Goal: Information Seeking & Learning: Learn about a topic

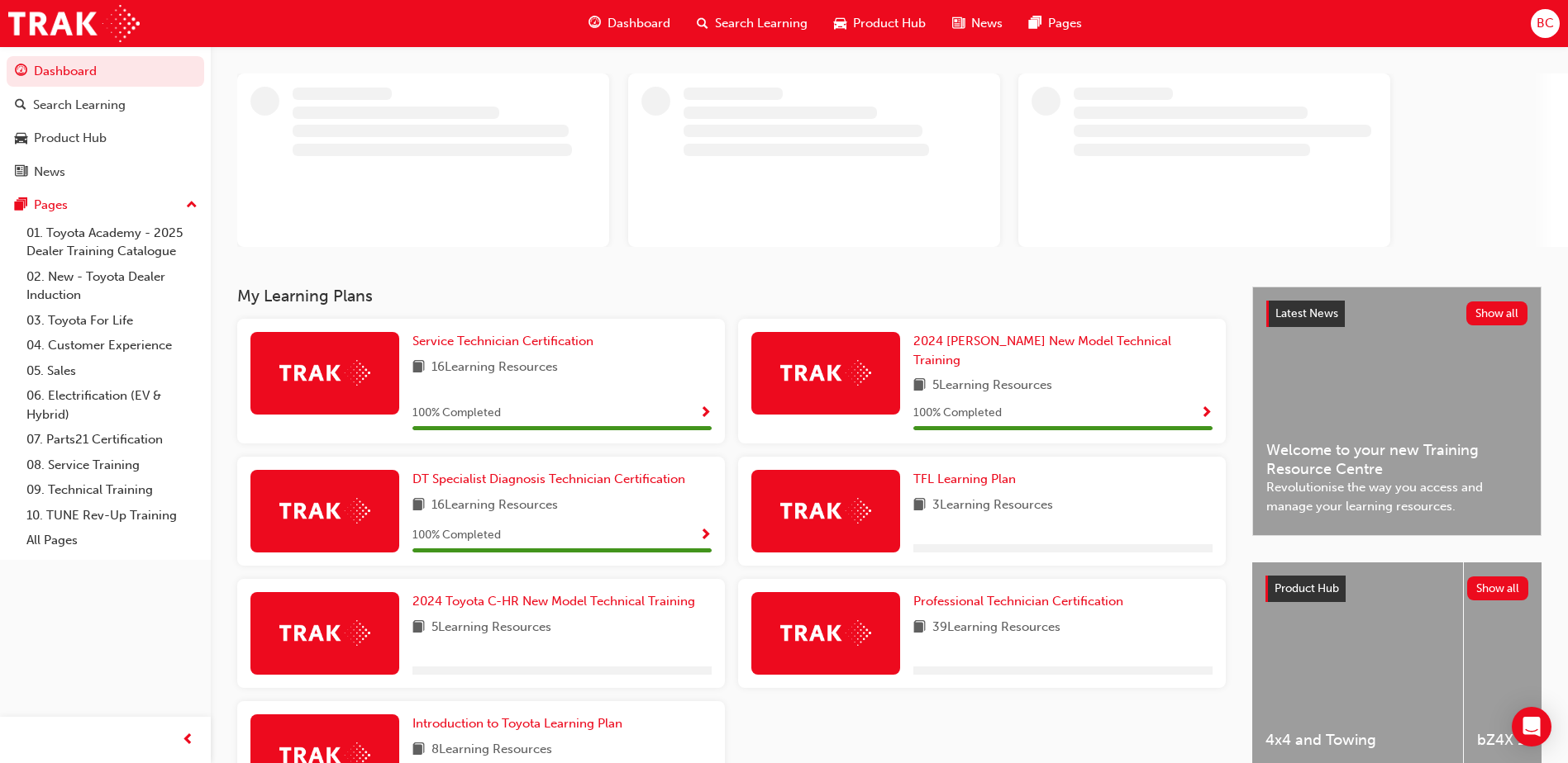
scroll to position [165, 0]
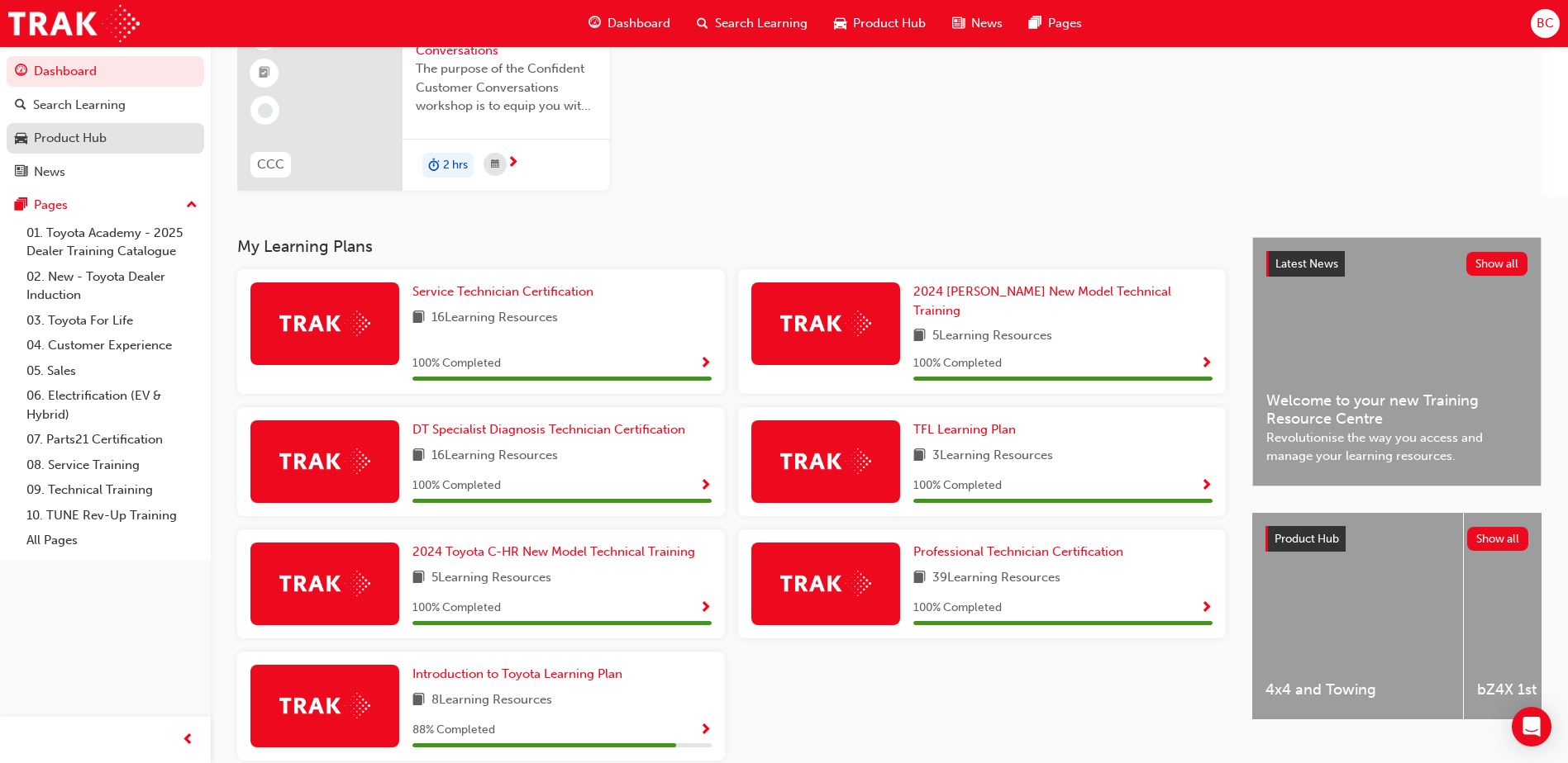
click at [115, 140] on div "Product Hub" at bounding box center [105, 138] width 181 height 21
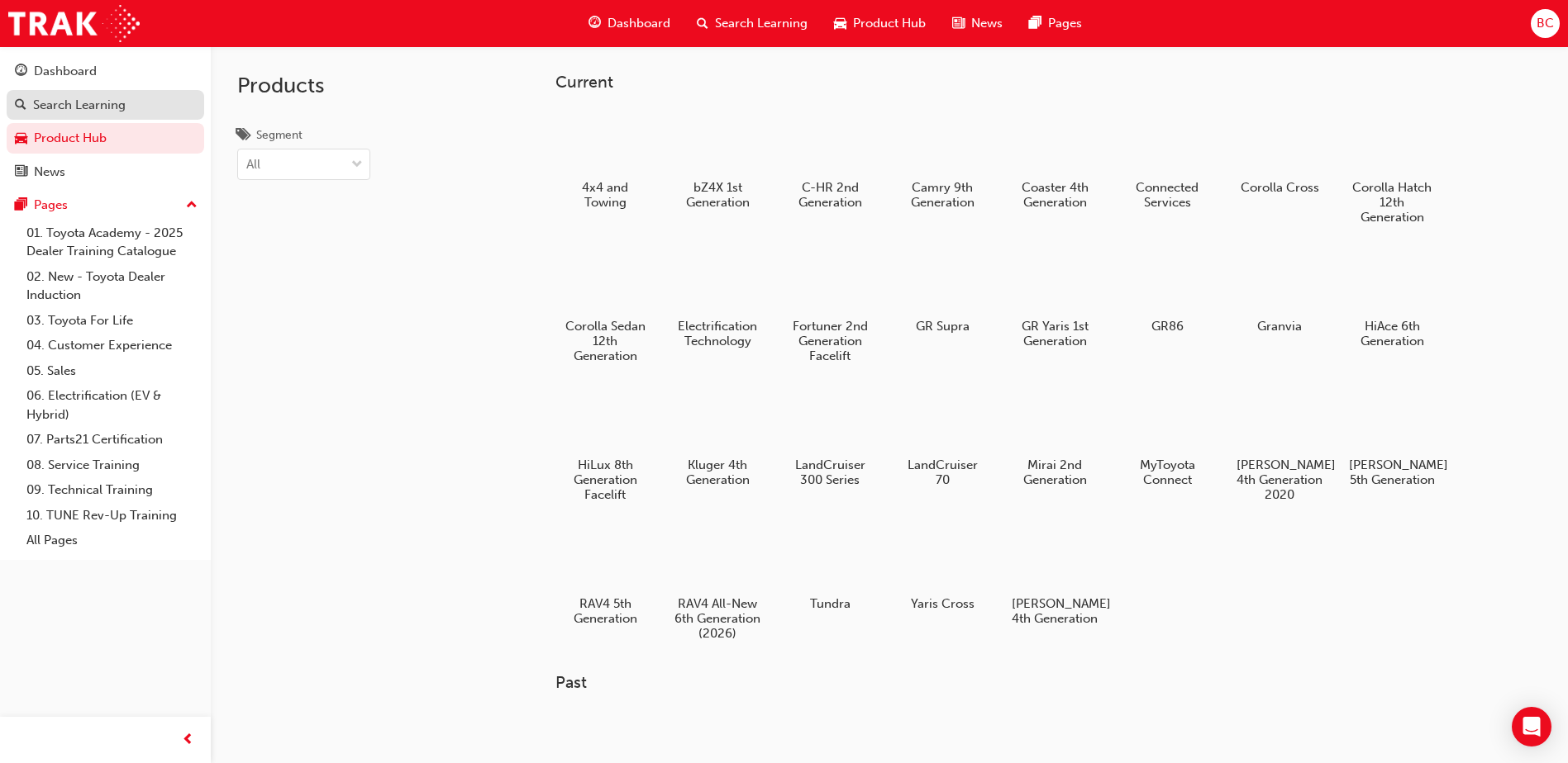
click at [100, 100] on div "Search Learning" at bounding box center [79, 106] width 93 height 19
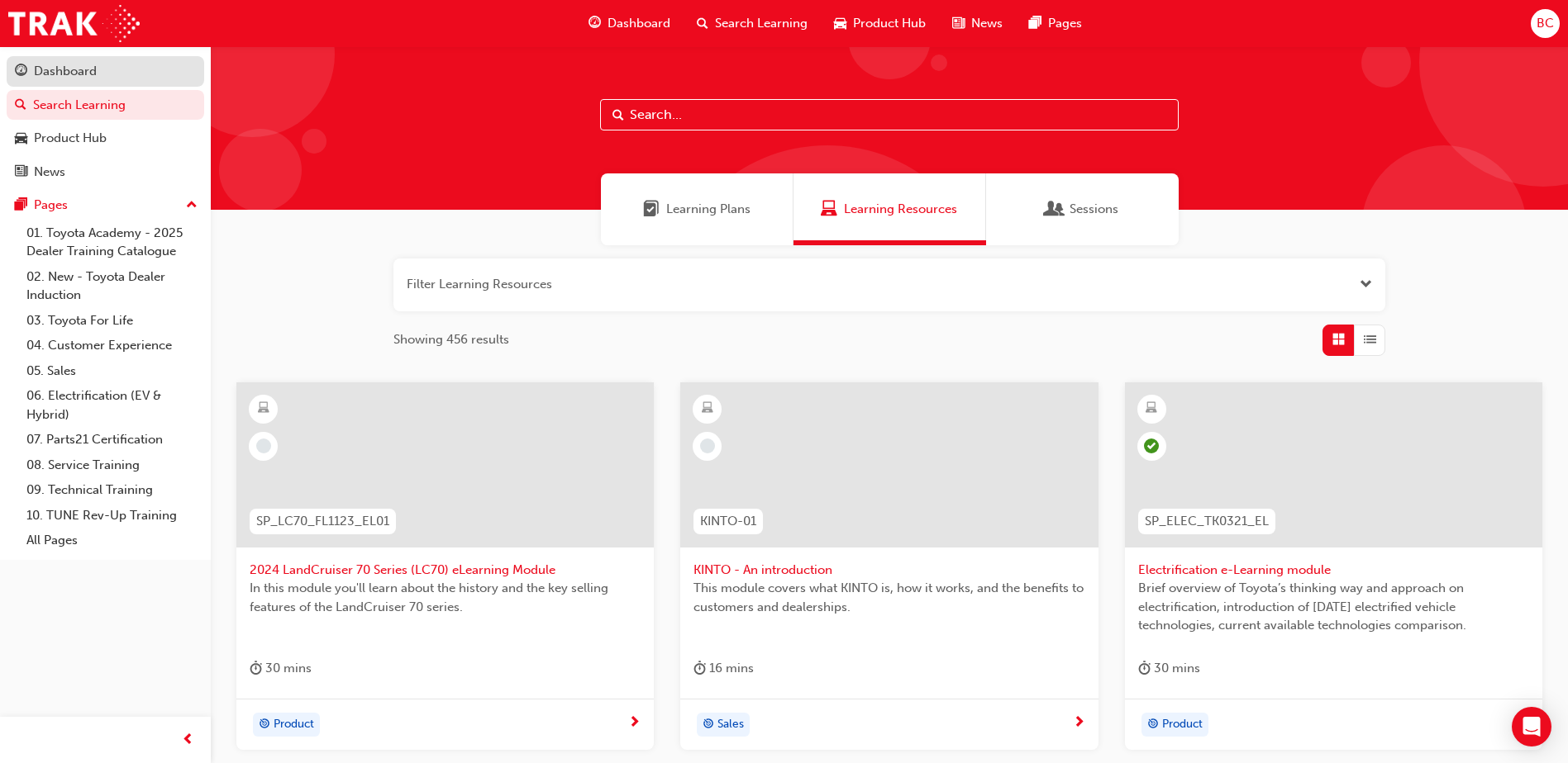
click at [102, 73] on div "Dashboard" at bounding box center [105, 71] width 181 height 21
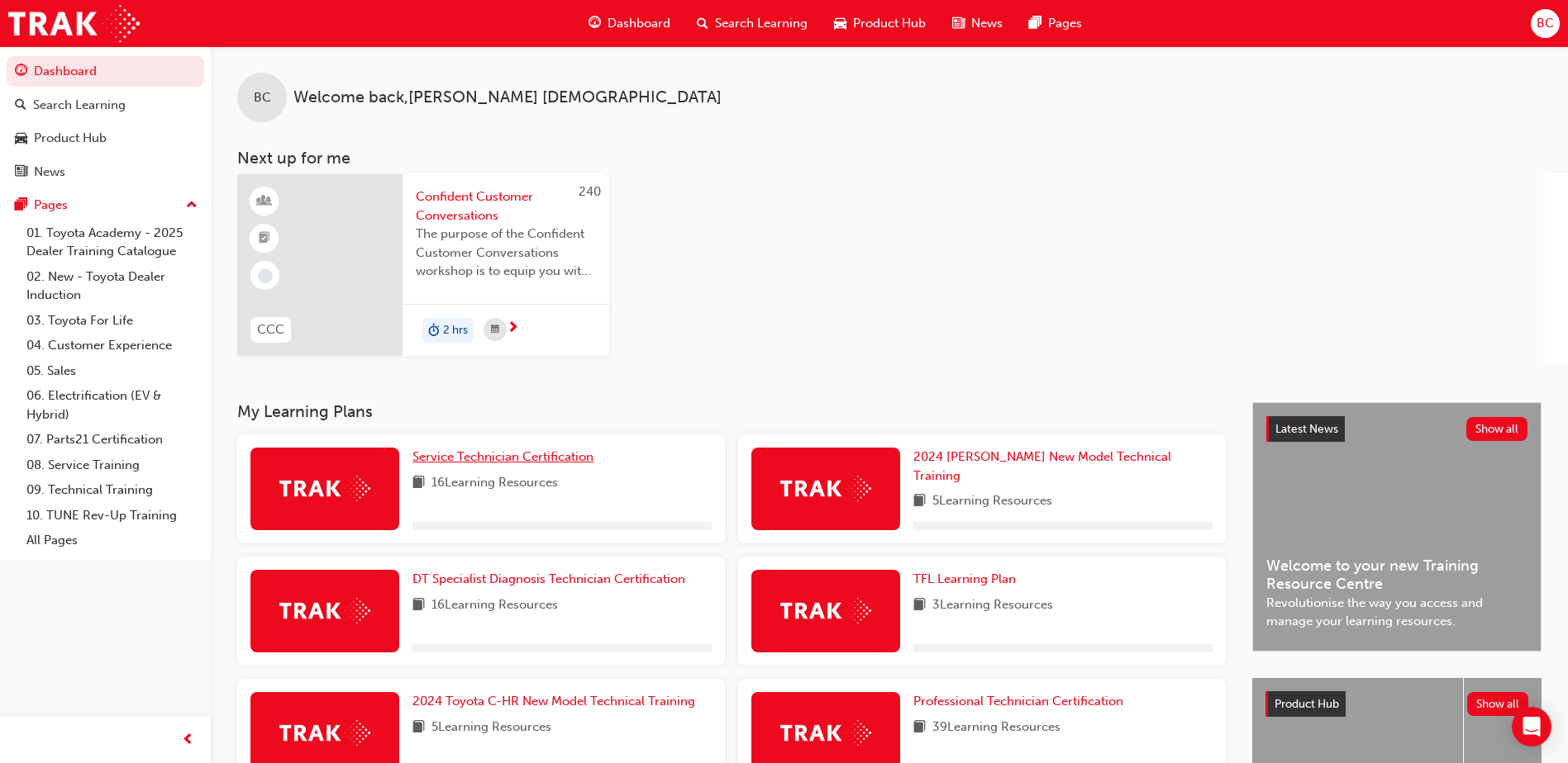
click at [465, 451] on span "Service Technician Certification" at bounding box center [502, 457] width 181 height 15
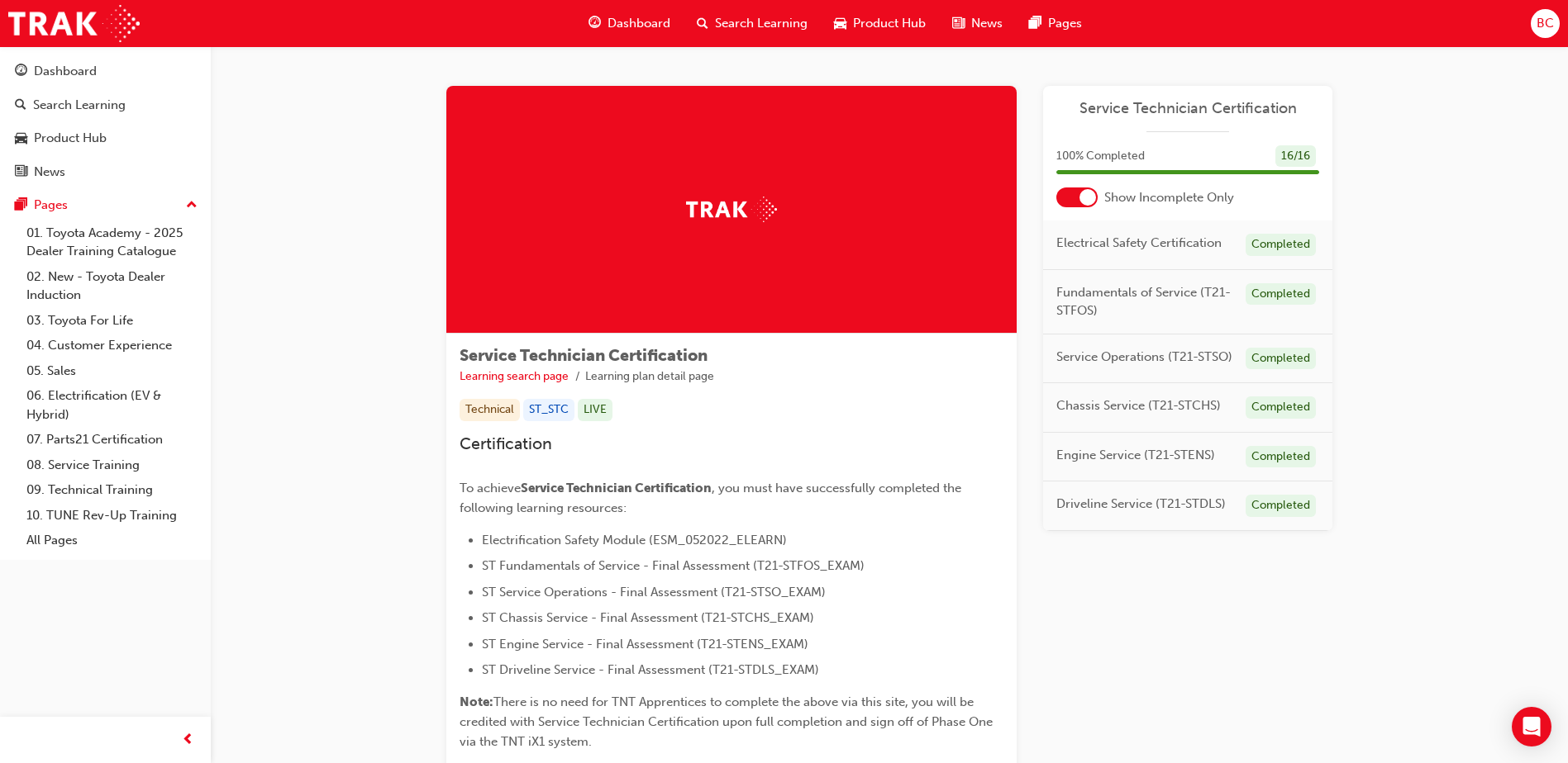
click at [643, 27] on span "Dashboard" at bounding box center [638, 23] width 63 height 19
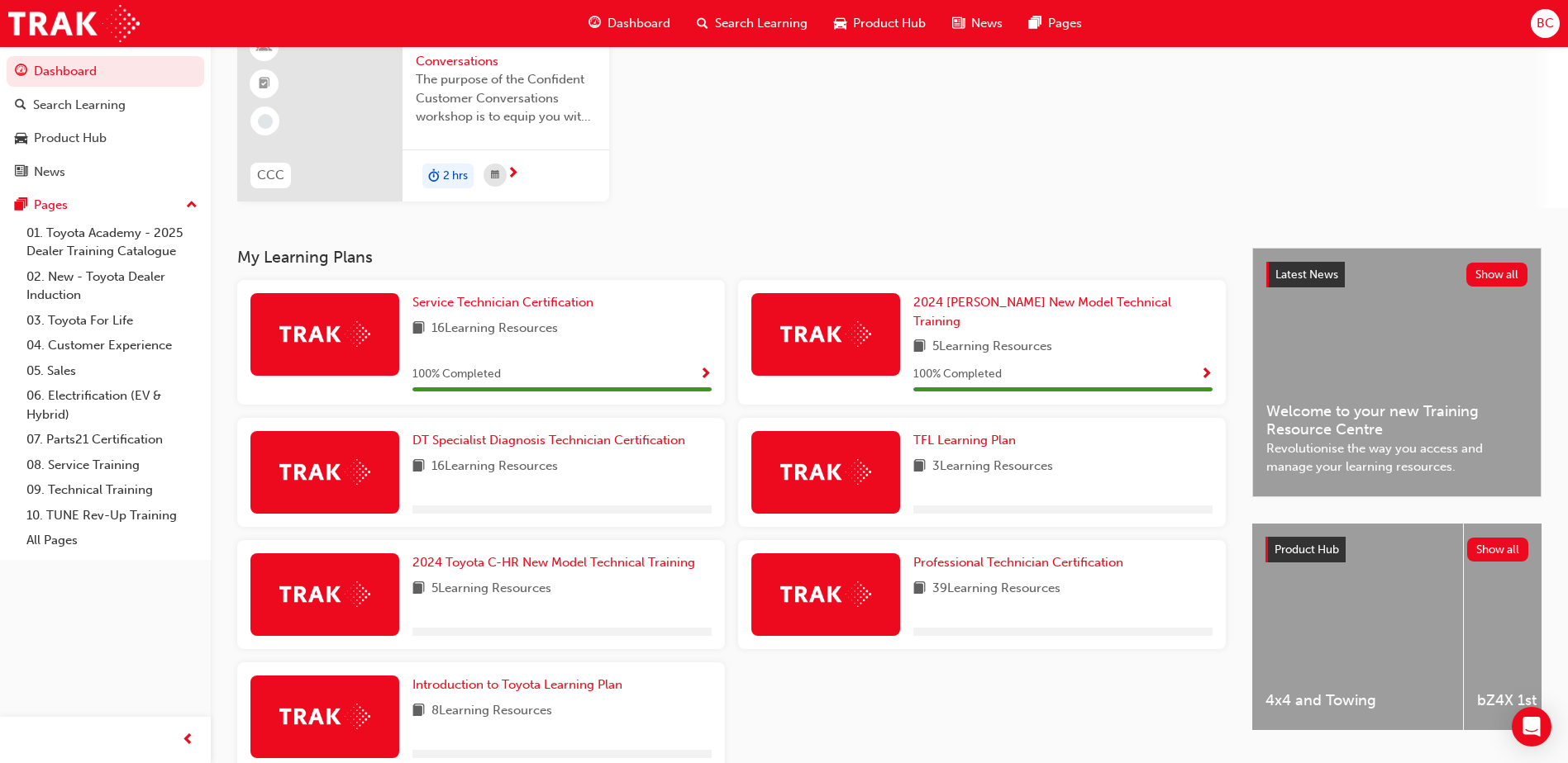
scroll to position [228, 0]
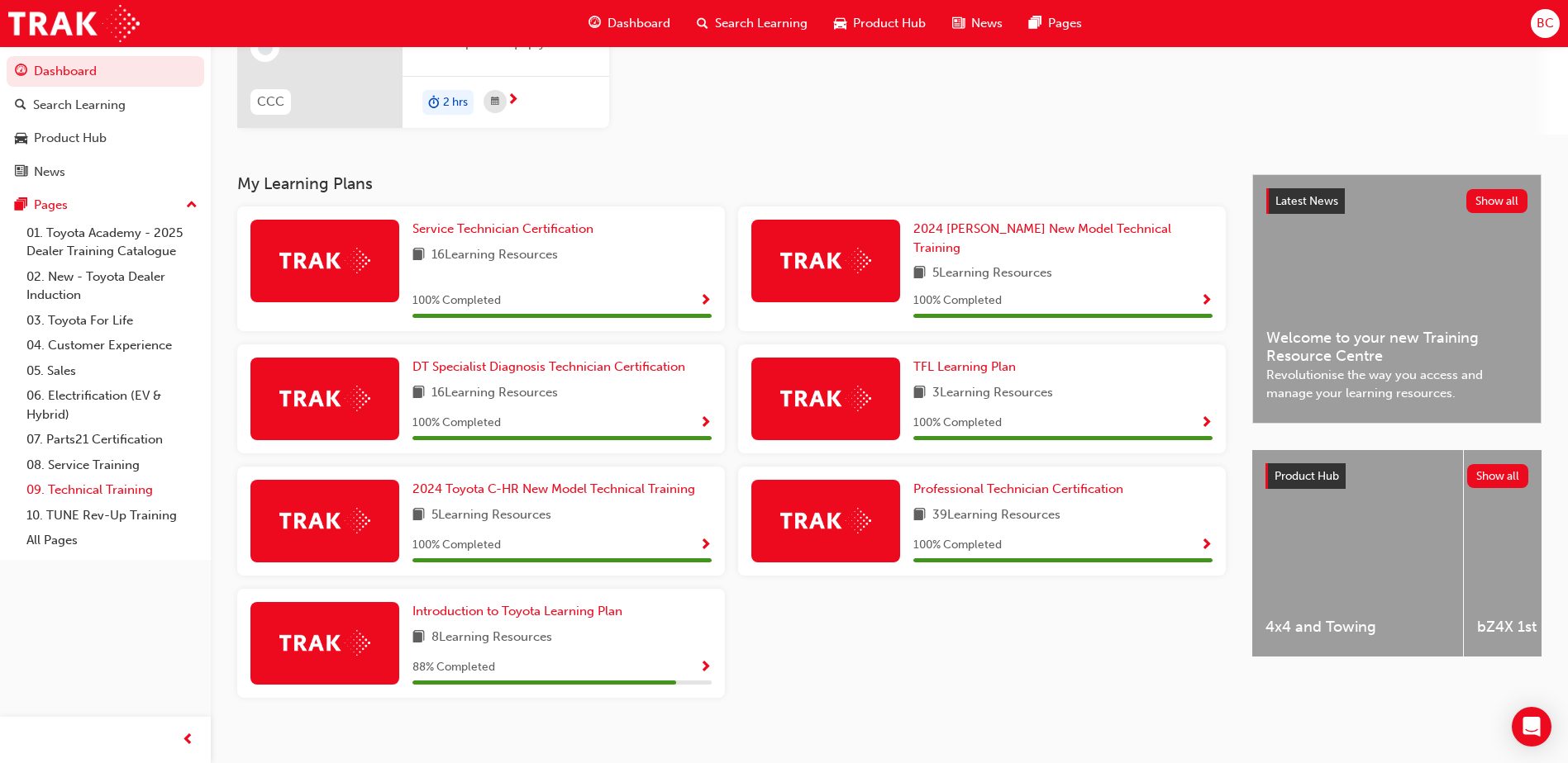
click at [118, 491] on link "09. Technical Training" at bounding box center [112, 490] width 185 height 26
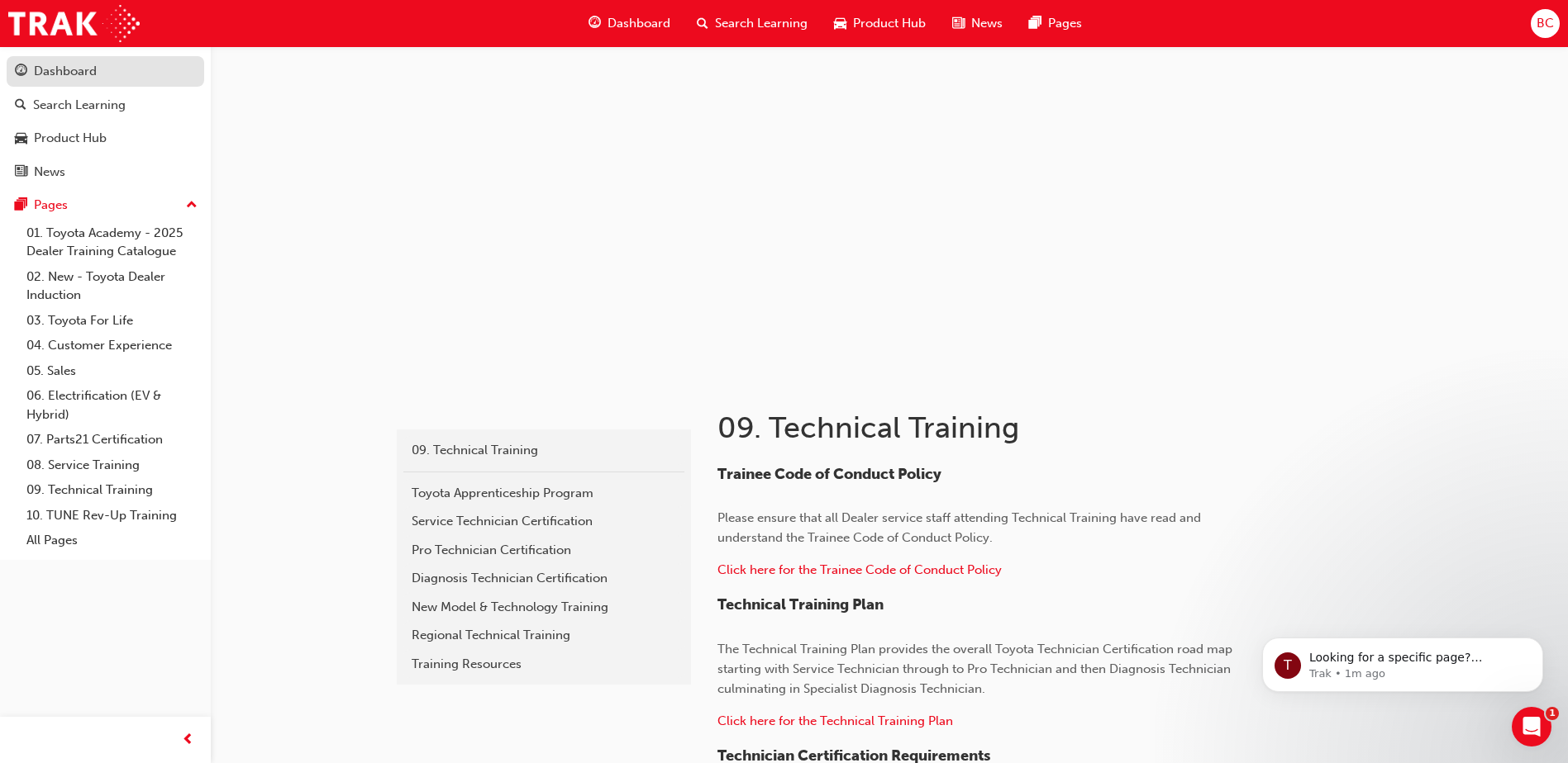
click at [88, 69] on div "Dashboard" at bounding box center [64, 71] width 63 height 19
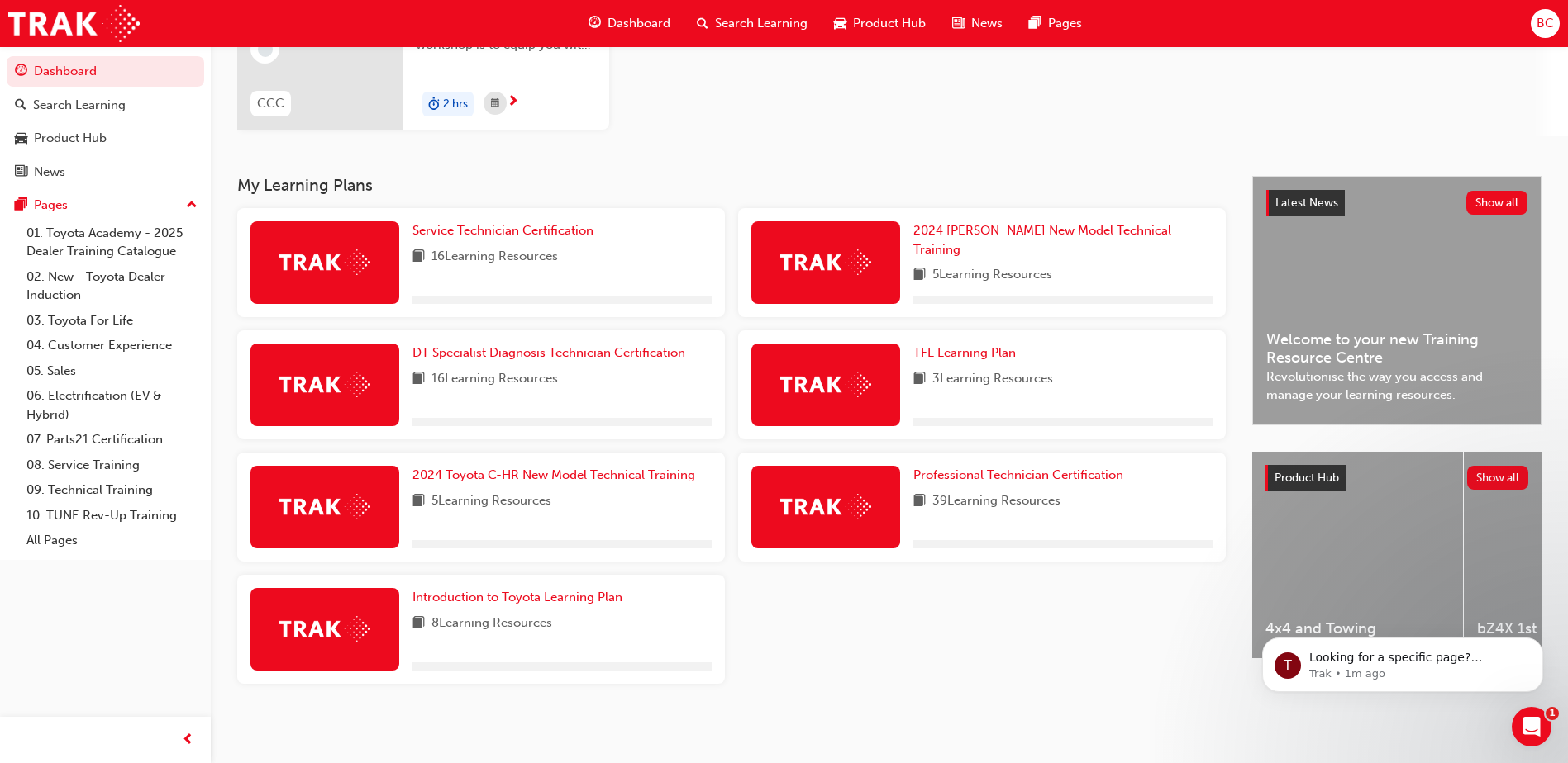
scroll to position [228, 0]
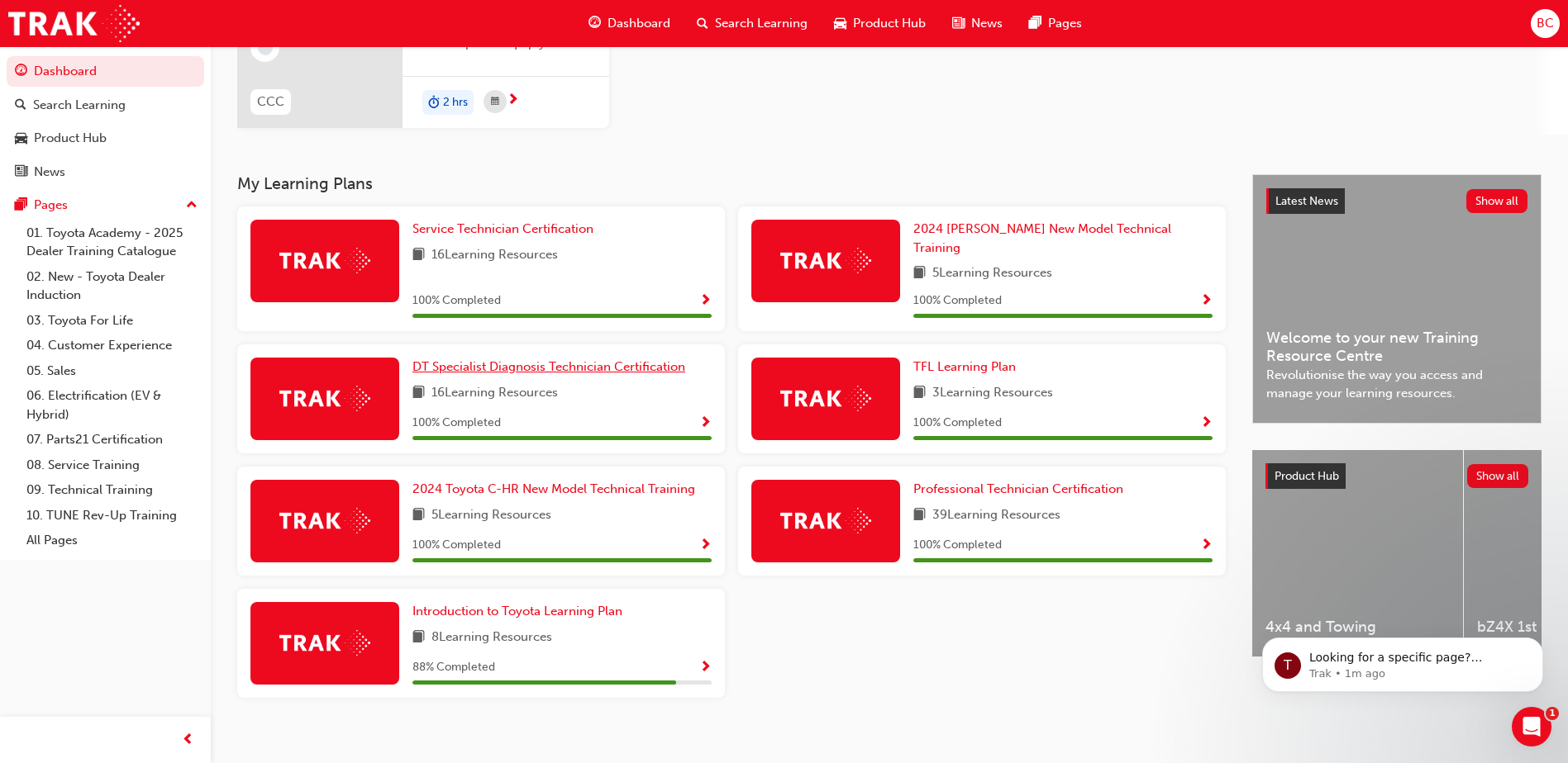
click at [562, 360] on span "DT Specialist Diagnosis Technician Certification" at bounding box center [549, 366] width 273 height 15
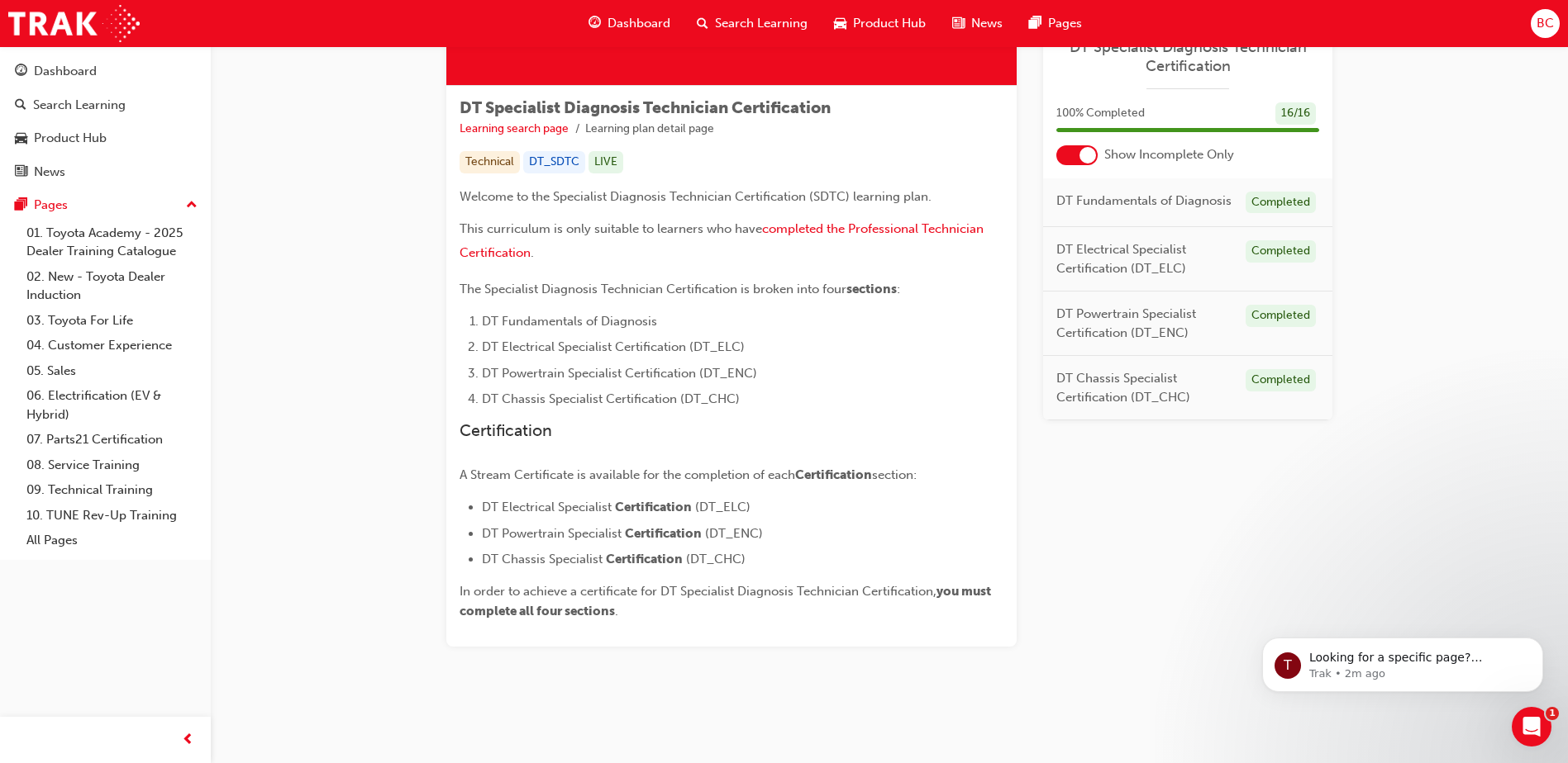
scroll to position [82, 0]
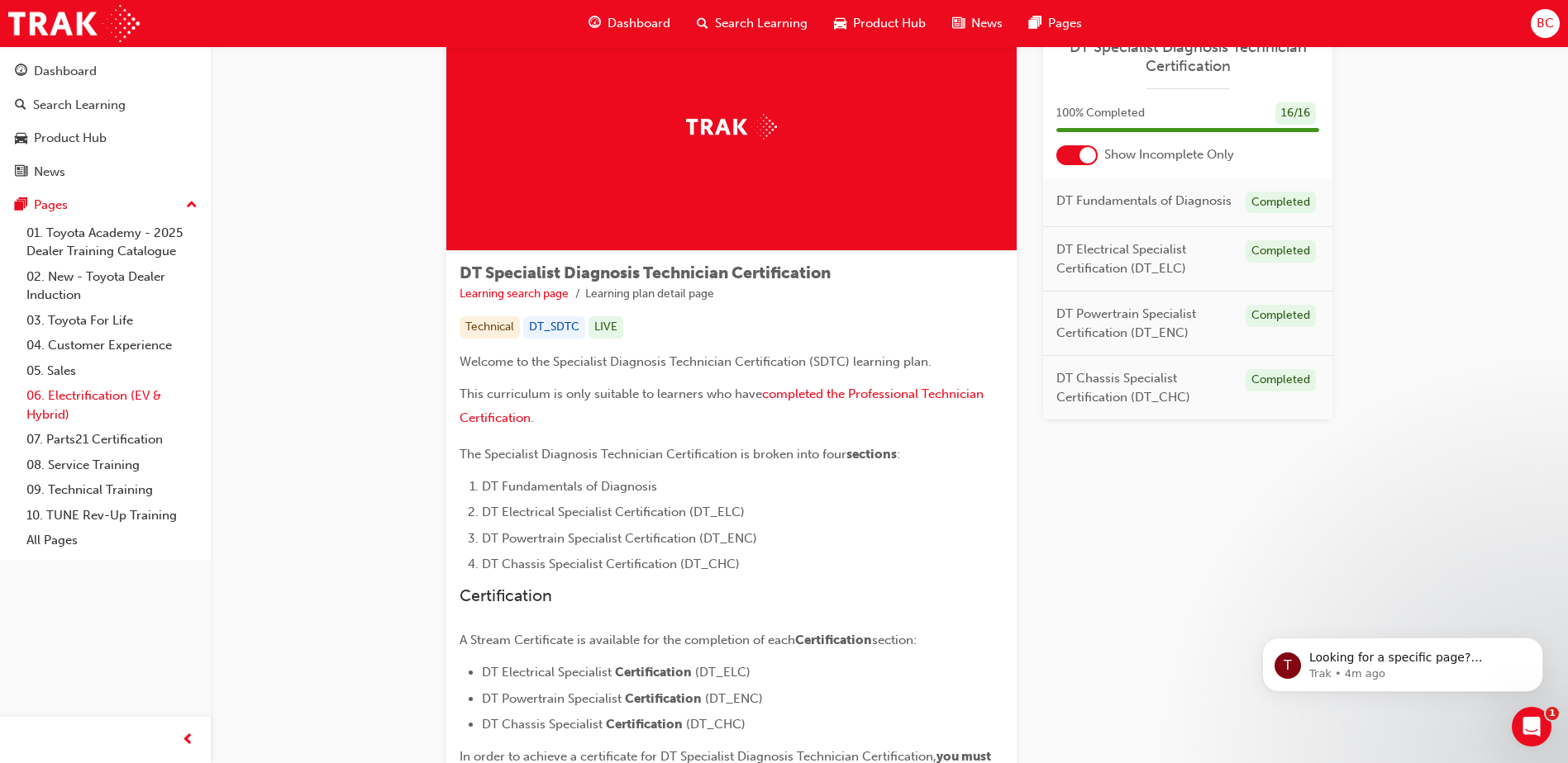
click at [104, 402] on link "06. Electrification (EV & Hybrid)" at bounding box center [112, 405] width 185 height 44
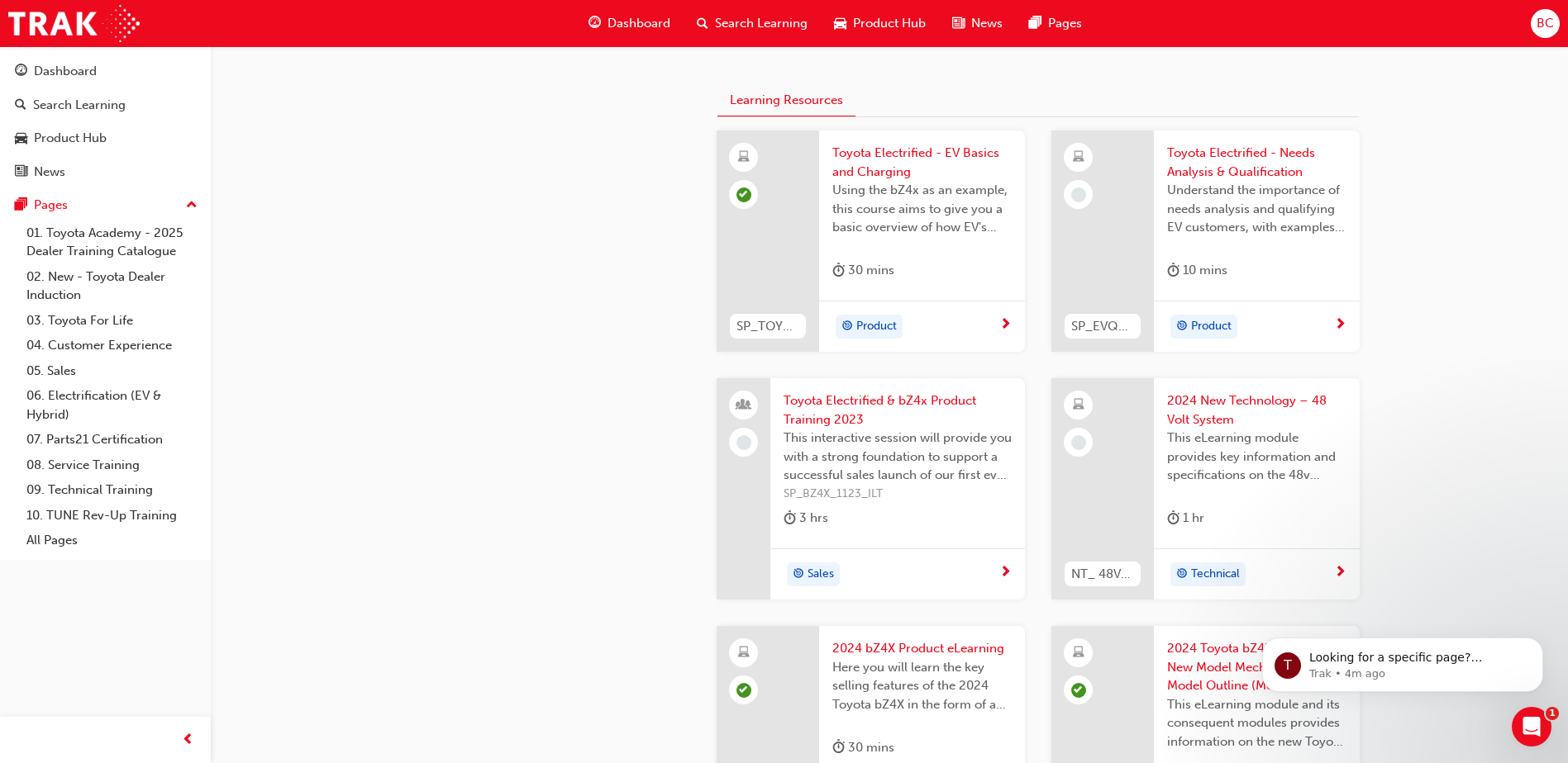
scroll to position [330, 0]
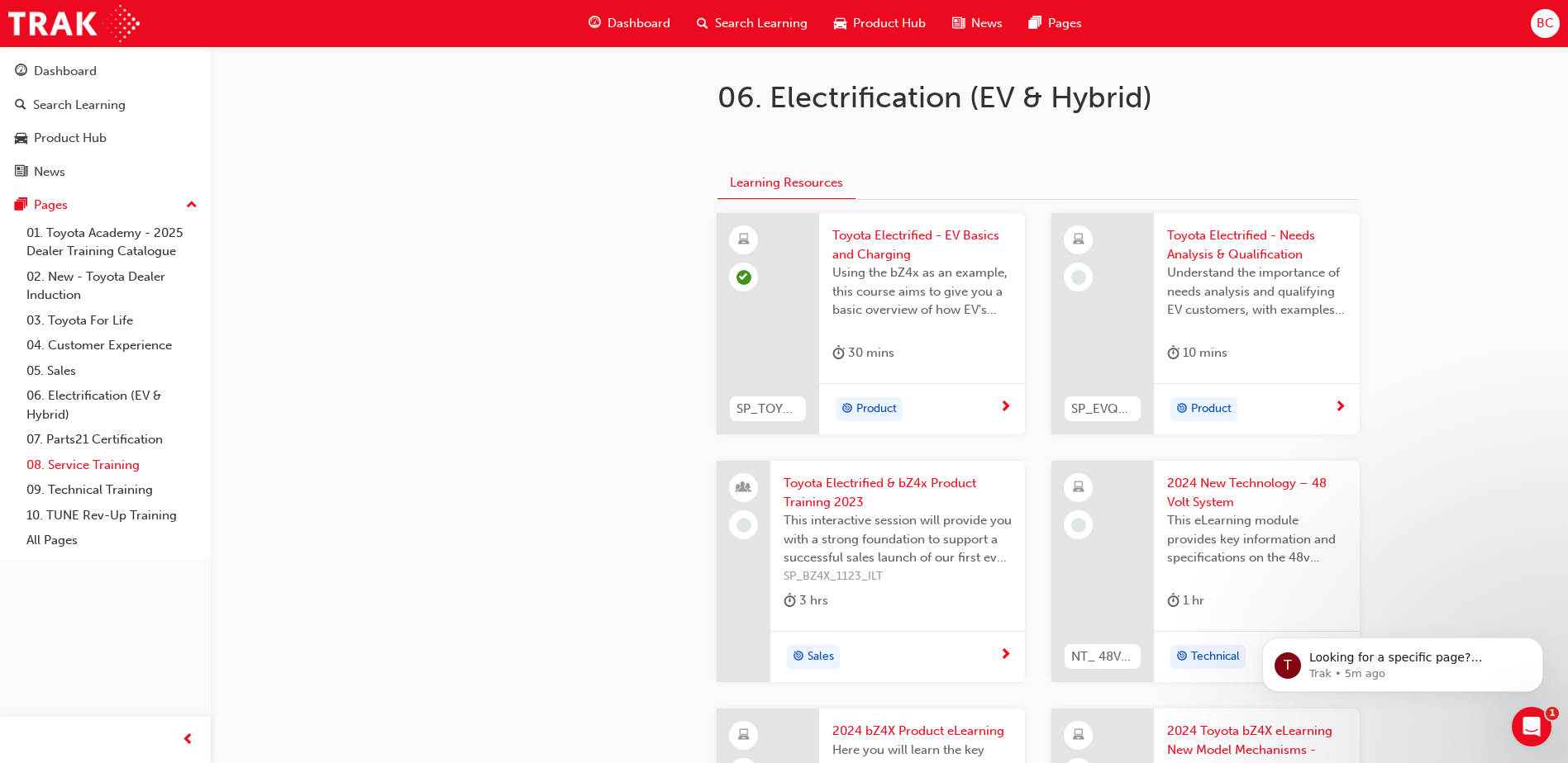
click at [95, 462] on link "08. Service Training" at bounding box center [112, 465] width 185 height 26
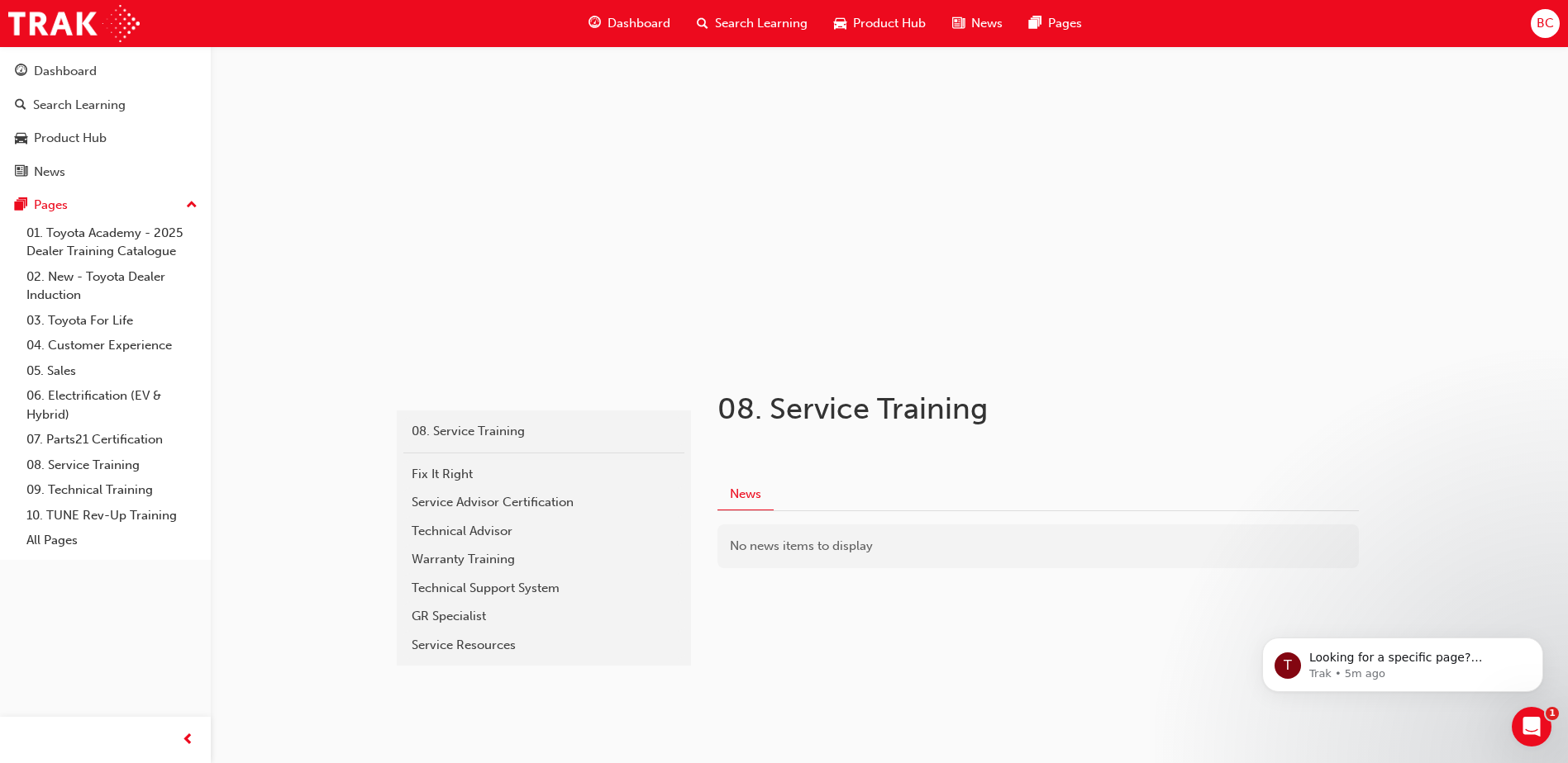
scroll to position [29, 0]
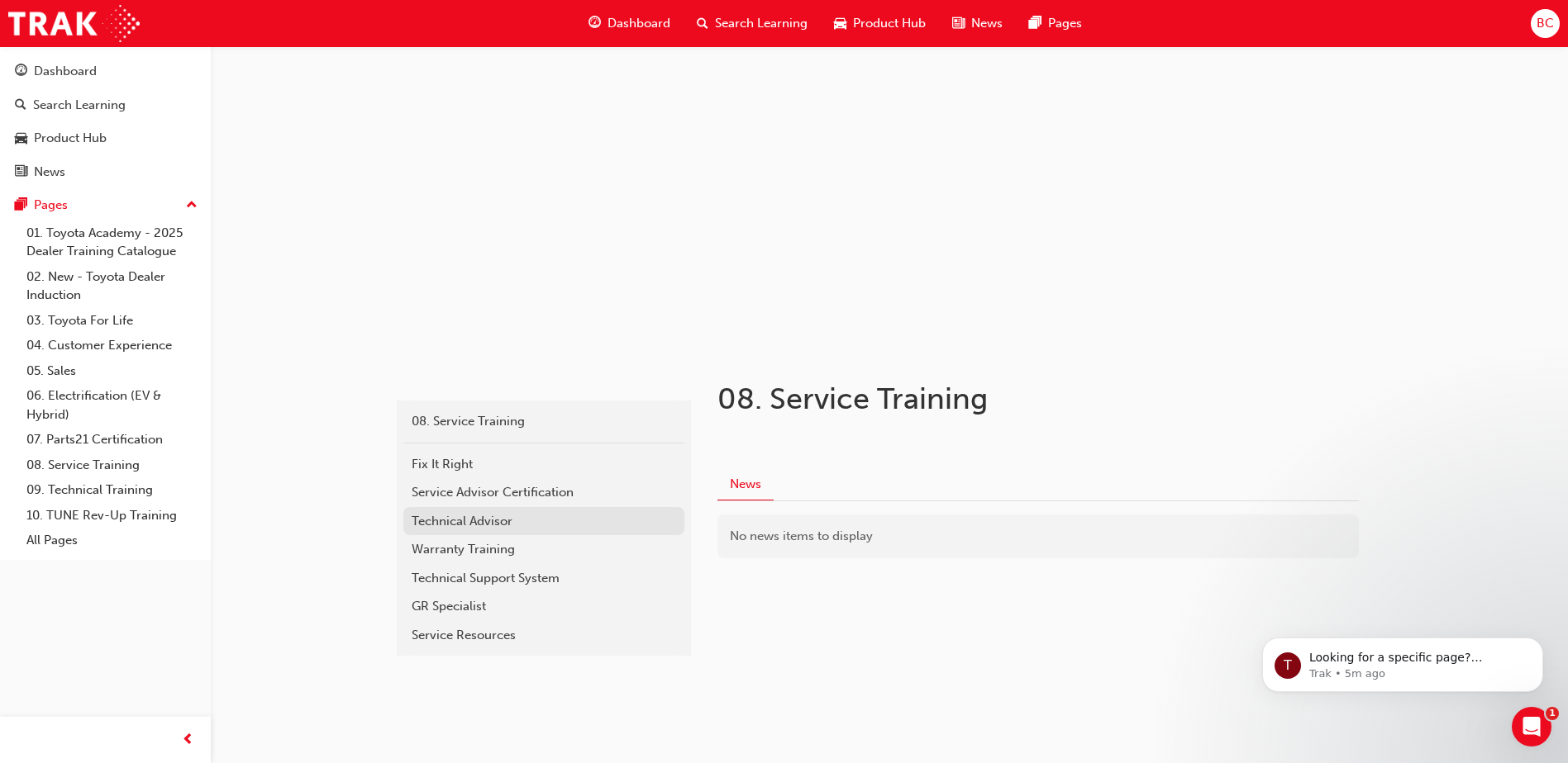
click at [456, 520] on div "Technical Advisor" at bounding box center [544, 522] width 264 height 19
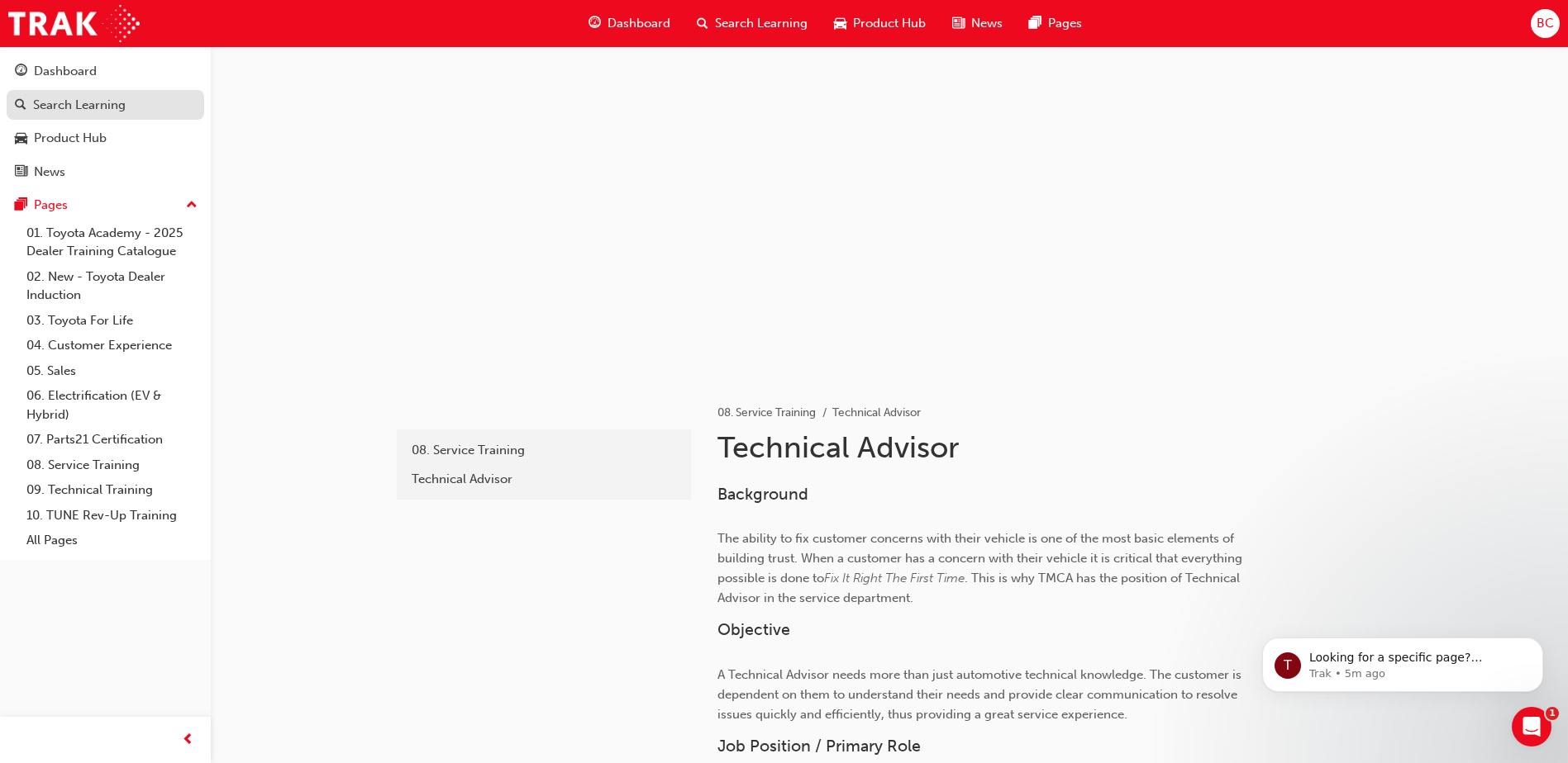
click at [105, 105] on div "Search Learning" at bounding box center [79, 106] width 93 height 19
